Goal: Information Seeking & Learning: Learn about a topic

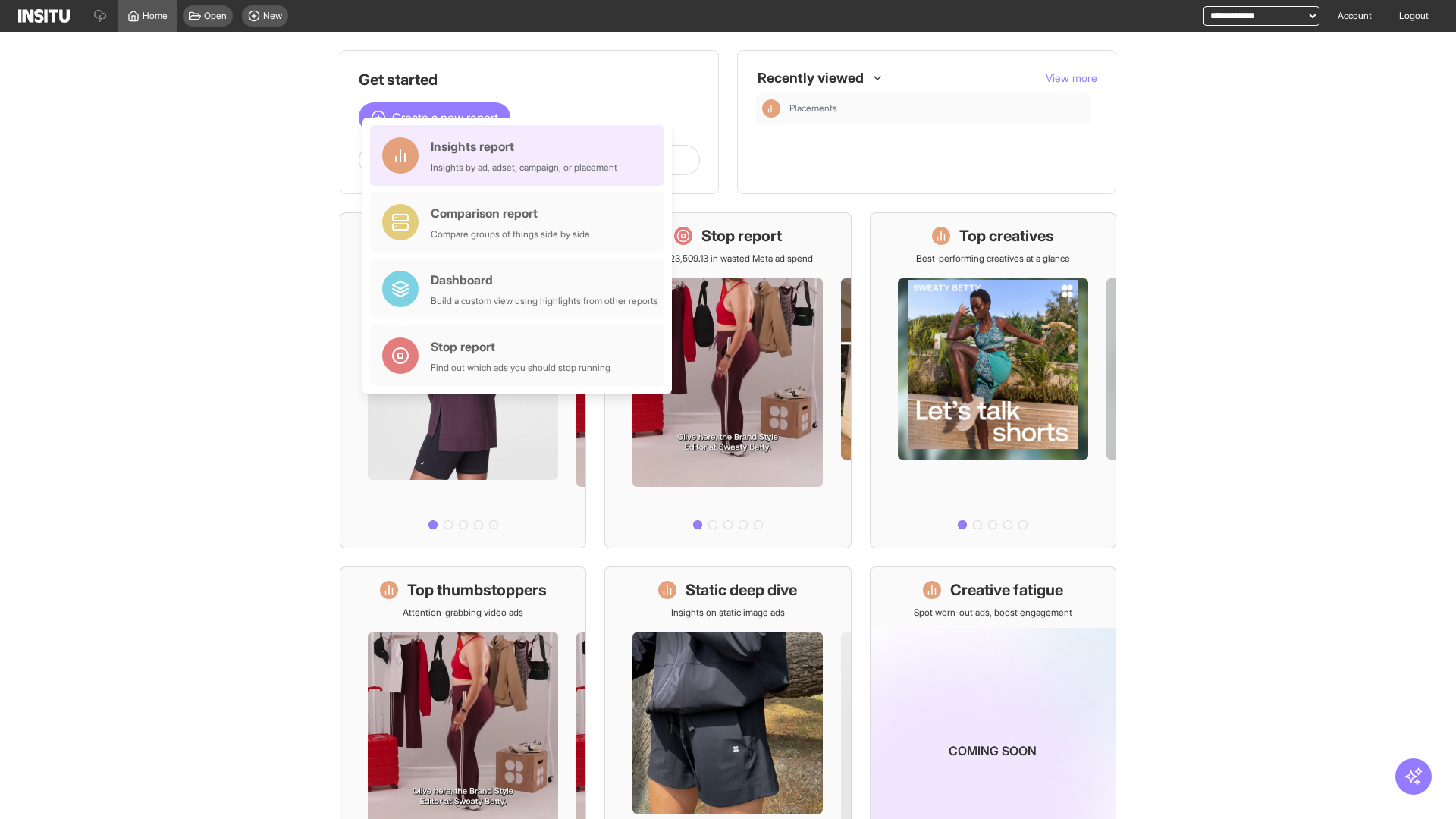
click at [521, 156] on div "Insights report Insights by ad, adset, campaign, or placement" at bounding box center [525, 155] width 187 height 36
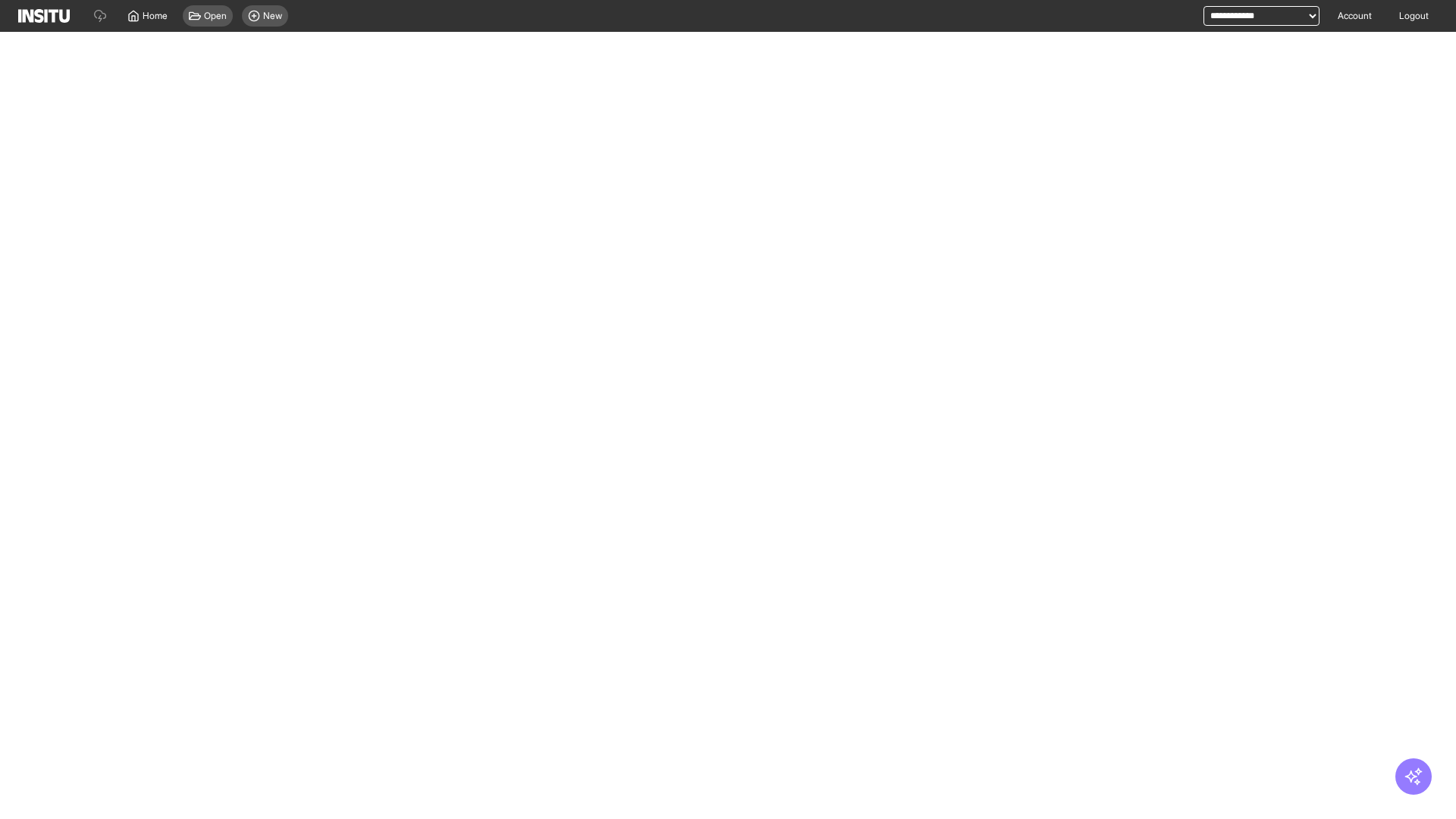
select select "**"
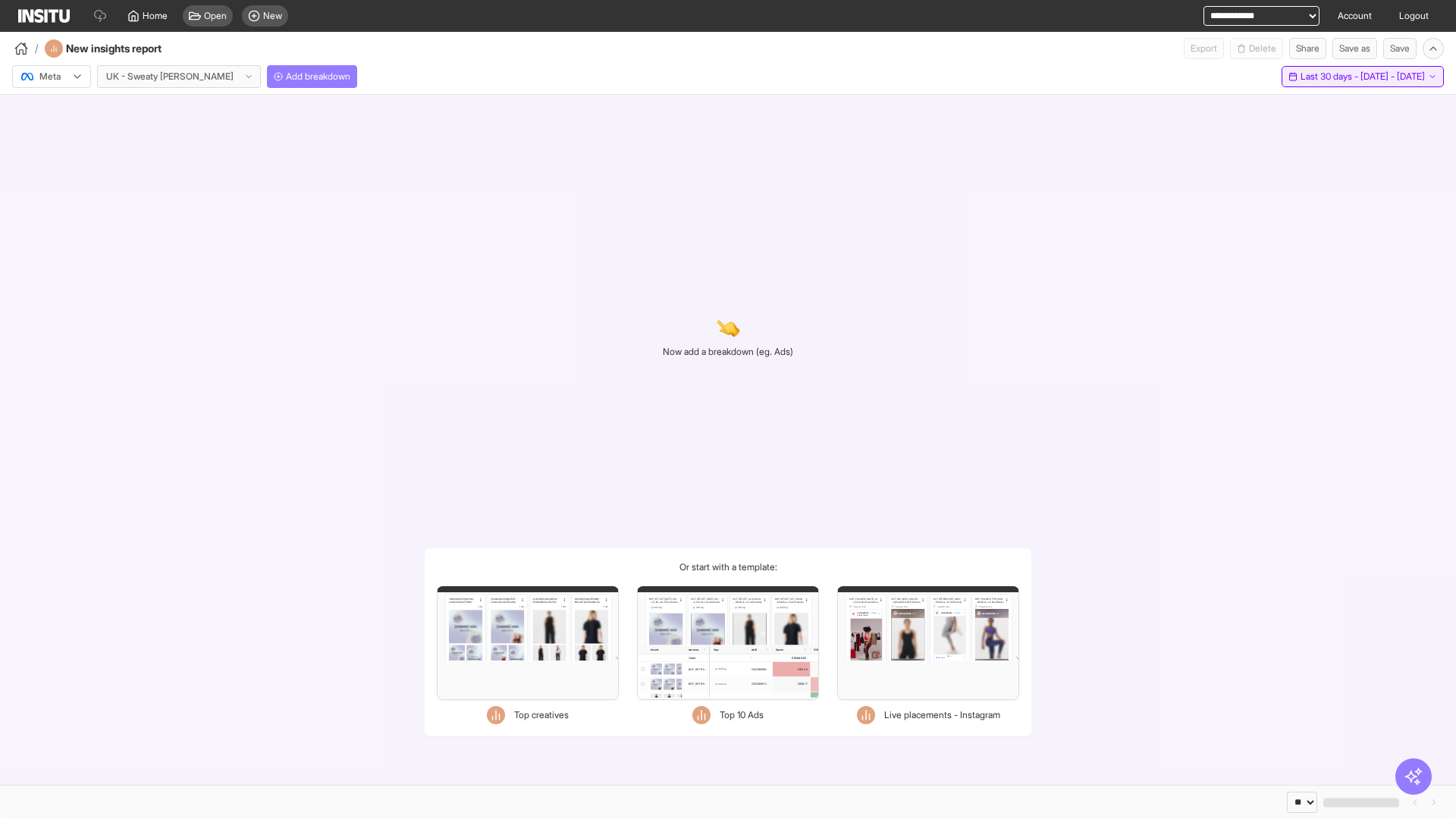
click at [1330, 77] on span "Last 30 days - [DATE] - [DATE]" at bounding box center [1363, 76] width 125 height 12
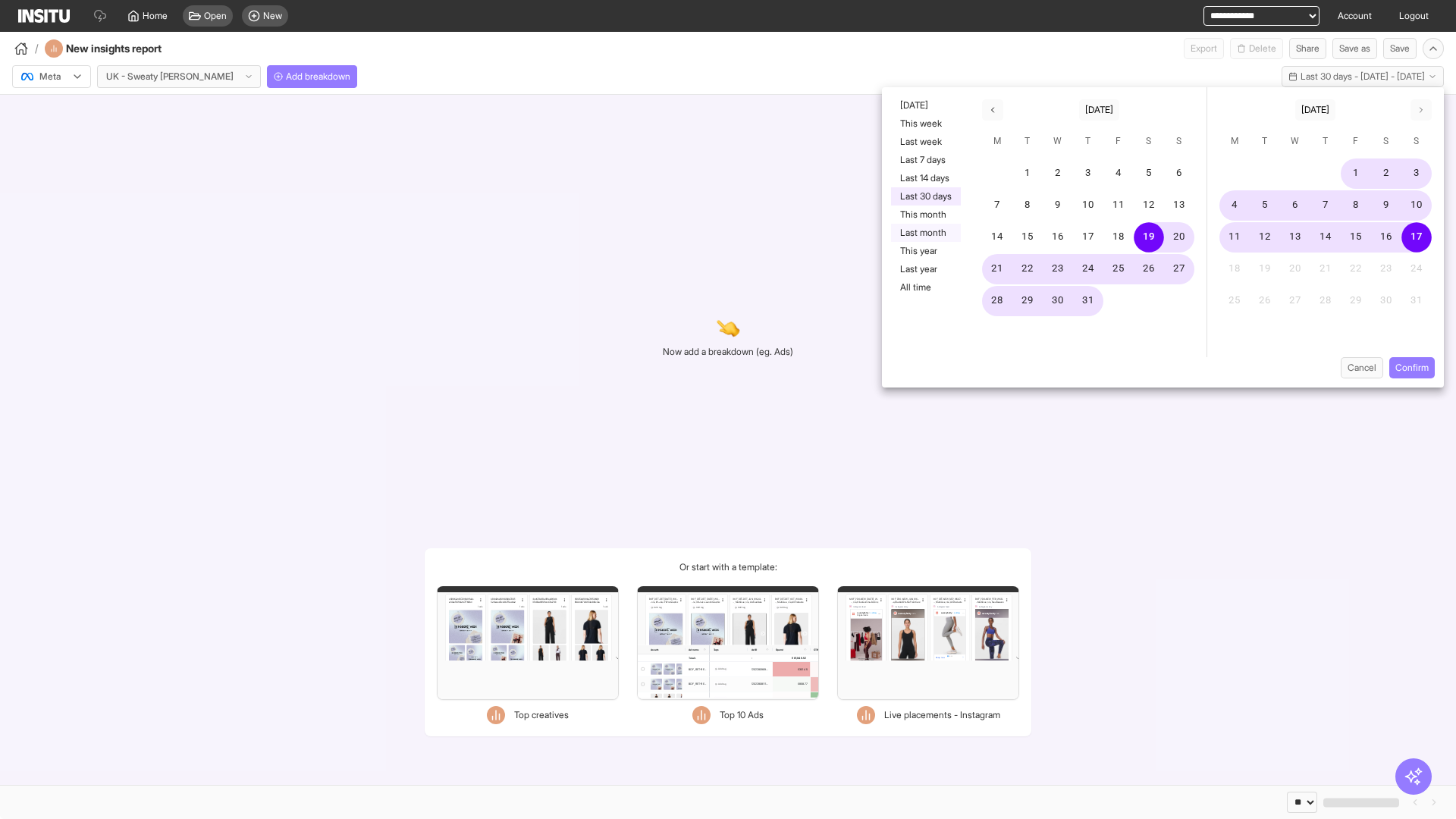
click at [925, 232] on button "Last month" at bounding box center [927, 232] width 70 height 18
